Goal: Task Accomplishment & Management: Manage account settings

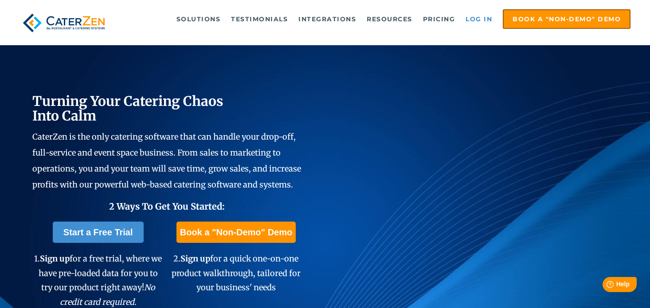
click at [484, 19] on link "Log in" at bounding box center [478, 19] width 35 height 18
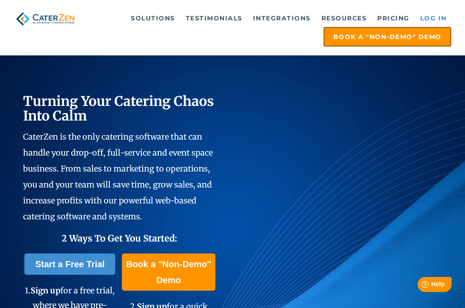
click at [440, 16] on link "Log in" at bounding box center [433, 18] width 35 height 18
click at [430, 20] on link "Log in" at bounding box center [433, 18] width 35 height 18
